Goal: Book appointment/travel/reservation

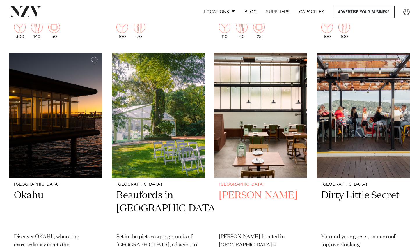
scroll to position [3362, 0]
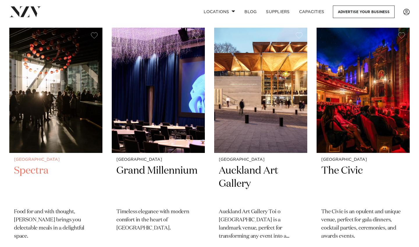
scroll to position [1919, 0]
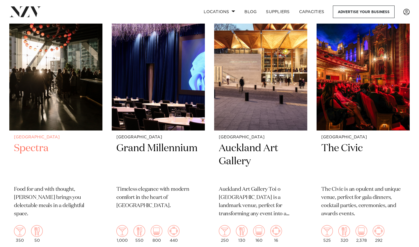
click at [32, 142] on h2 "Spectra" at bounding box center [56, 161] width 84 height 39
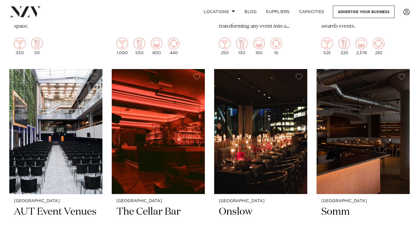
scroll to position [2109, 0]
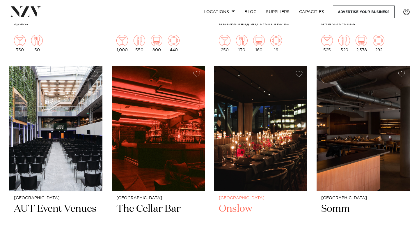
click at [240, 202] on h2 "Onslow" at bounding box center [261, 221] width 84 height 39
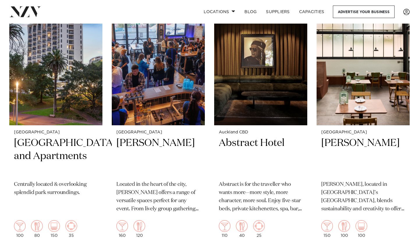
scroll to position [2603, 0]
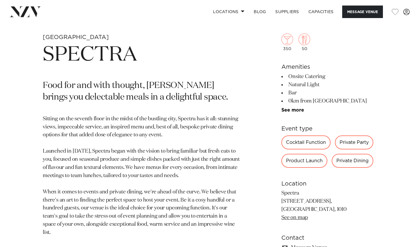
scroll to position [146, 0]
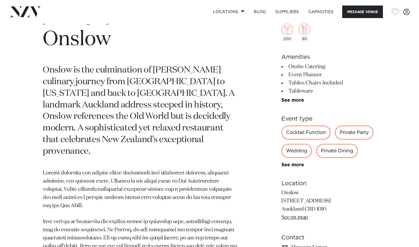
scroll to position [225, 0]
click at [351, 133] on div "Private Party" at bounding box center [354, 132] width 38 height 14
click at [356, 130] on div "Private Party" at bounding box center [354, 132] width 38 height 14
click at [357, 133] on div "Private Party" at bounding box center [354, 132] width 38 height 14
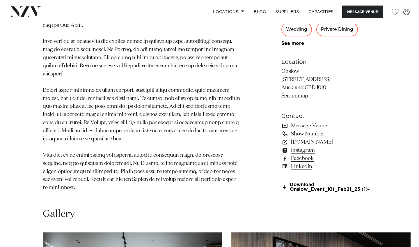
scroll to position [382, 0]
